Goal: Task Accomplishment & Management: Manage account settings

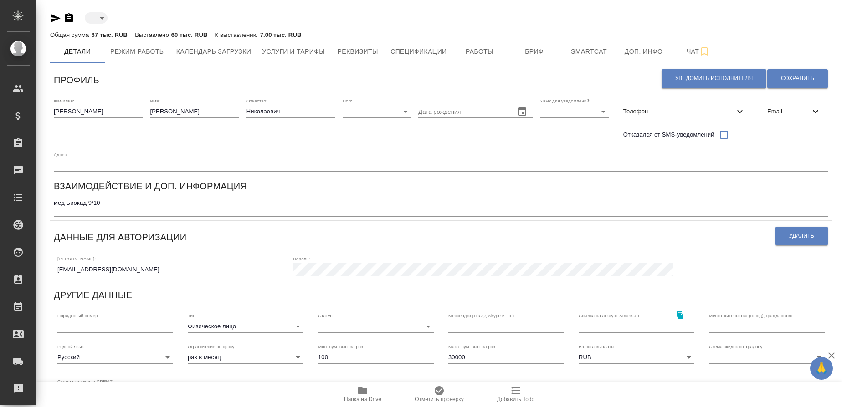
type input "inactive"
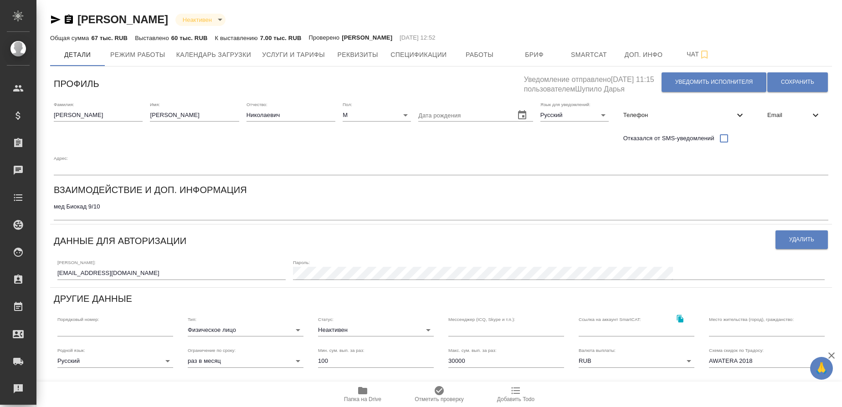
click at [325, 15] on body "🙏 .cls-1 fill:#fff; AWATERA [PERSON_NAME] Спецификации Заказы Чаты Todo Проекты…" at bounding box center [421, 203] width 842 height 407
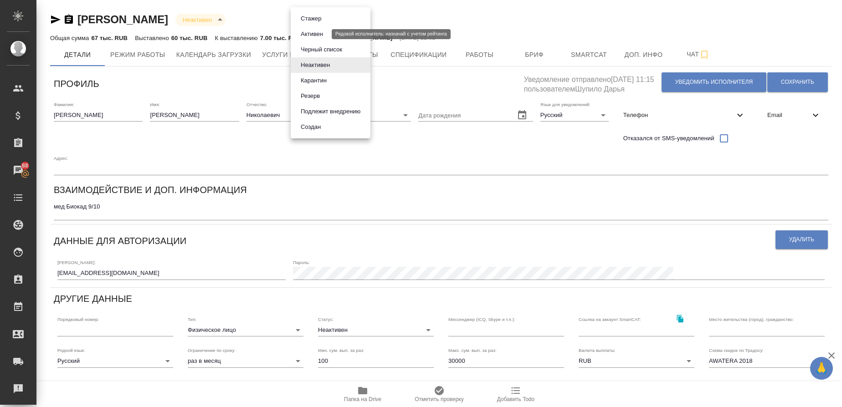
click at [317, 31] on button "Активен" at bounding box center [312, 34] width 28 height 10
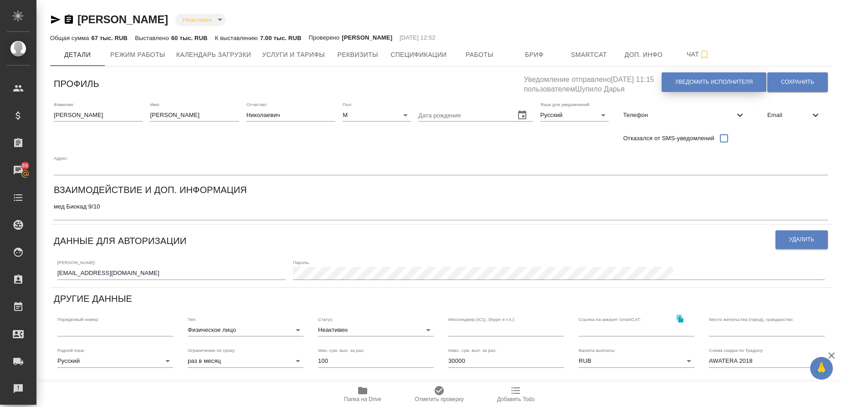
type input "active"
click at [795, 82] on span "Сохранить" at bounding box center [797, 82] width 33 height 8
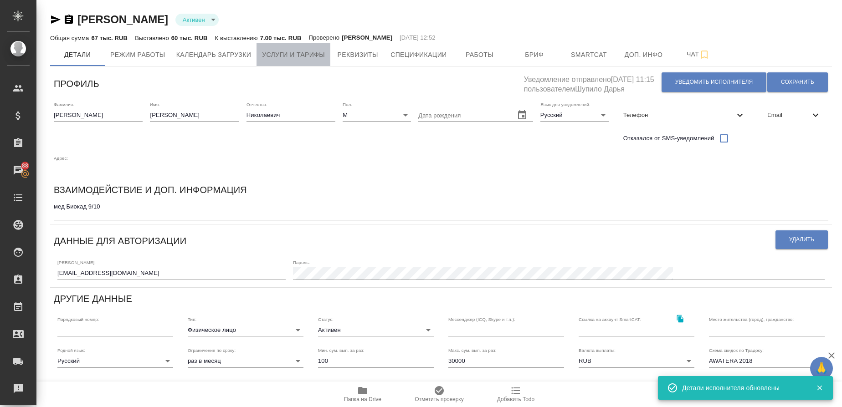
click at [308, 55] on span "Услуги и тарифы" at bounding box center [293, 54] width 63 height 11
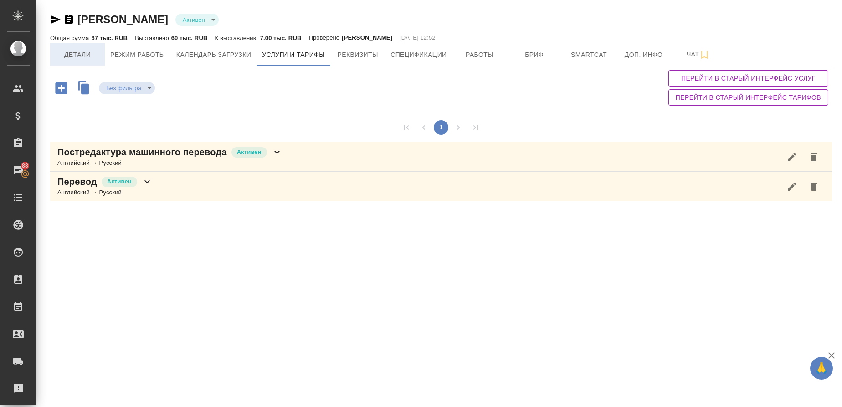
click at [85, 47] on button "Детали" at bounding box center [77, 54] width 55 height 23
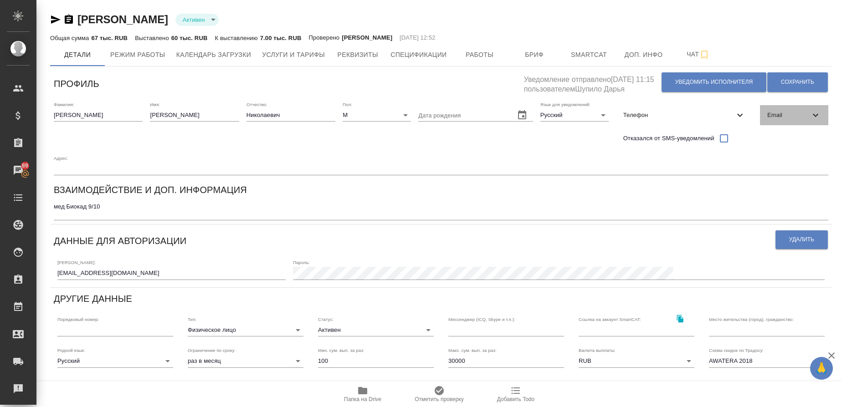
click at [777, 111] on span "Email" at bounding box center [788, 115] width 43 height 9
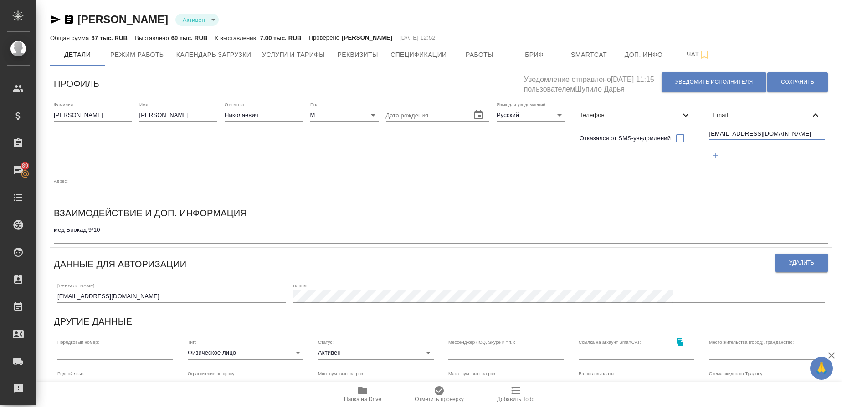
drag, startPoint x: 762, startPoint y: 134, endPoint x: 695, endPoint y: 139, distance: 67.6
click at [695, 139] on div "Фамилия: [PERSON_NAME] Имя: [PERSON_NAME]: [PERSON_NAME]: М [DEMOGRAPHIC_DATA] …" at bounding box center [441, 150] width 782 height 104
click at [608, 119] on span "Телефон" at bounding box center [629, 115] width 100 height 9
select select "RU"
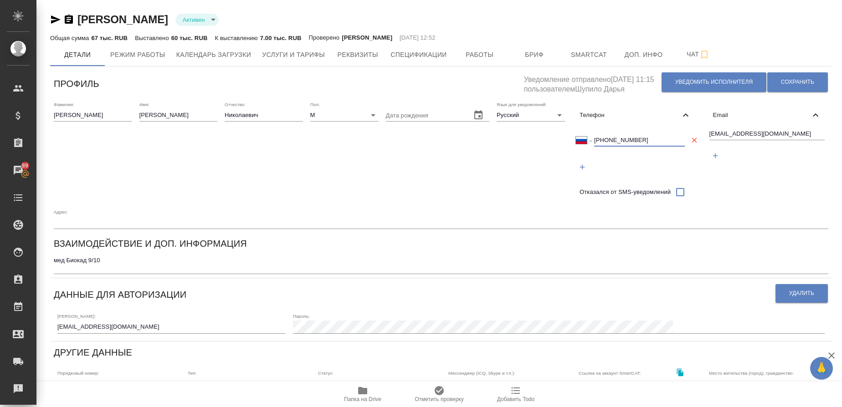
drag, startPoint x: 650, startPoint y: 140, endPoint x: 593, endPoint y: 138, distance: 57.0
click at [593, 138] on div "Международный [GEOGRAPHIC_DATA] [GEOGRAPHIC_DATA] [GEOGRAPHIC_DATA] [GEOGRAPHIC…" at bounding box center [630, 140] width 109 height 13
drag, startPoint x: 768, startPoint y: 133, endPoint x: 680, endPoint y: 141, distance: 87.8
click at [680, 141] on div "Фамилия: [PERSON_NAME] Имя: [PERSON_NAME]: [PERSON_NAME]: М [DEMOGRAPHIC_DATA] …" at bounding box center [441, 165] width 782 height 135
click at [312, 53] on span "Услуги и тарифы" at bounding box center [293, 54] width 63 height 11
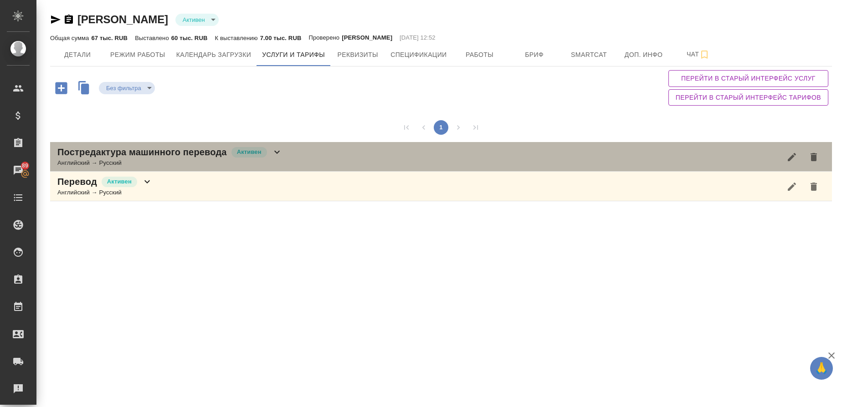
click at [81, 165] on div "Английский → Русский" at bounding box center [169, 162] width 225 height 9
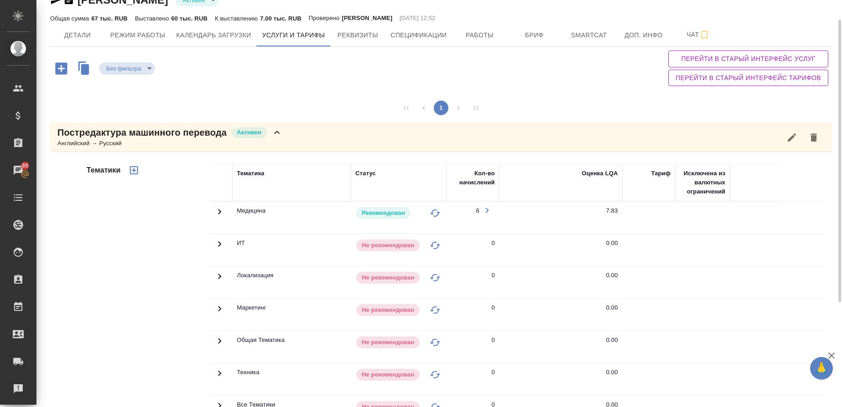
scroll to position [29, 0]
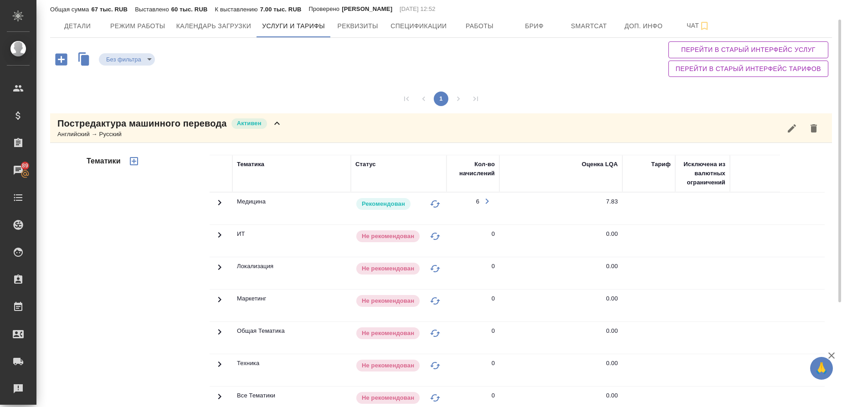
click at [222, 200] on icon at bounding box center [219, 202] width 11 height 11
